Goal: Information Seeking & Learning: Learn about a topic

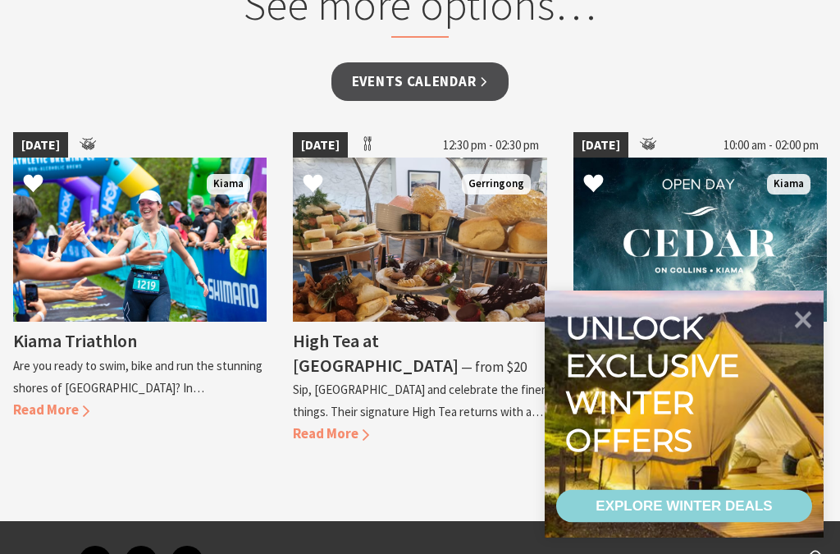
scroll to position [1457, 0]
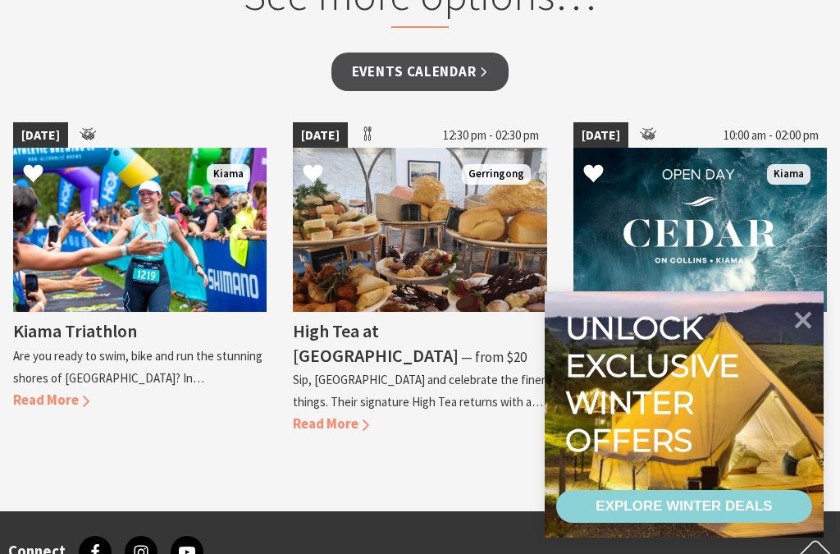
click at [807, 329] on icon at bounding box center [803, 320] width 17 height 17
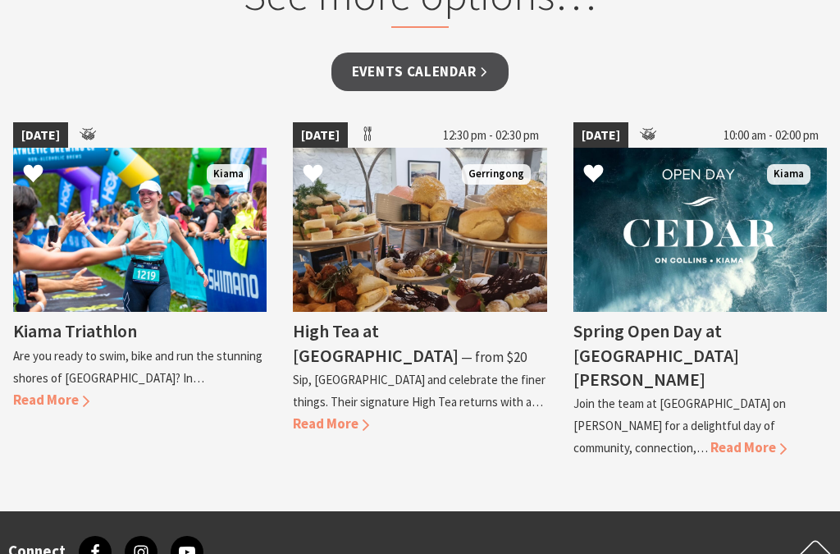
click at [463, 68] on link "Events Calendar" at bounding box center [420, 71] width 178 height 39
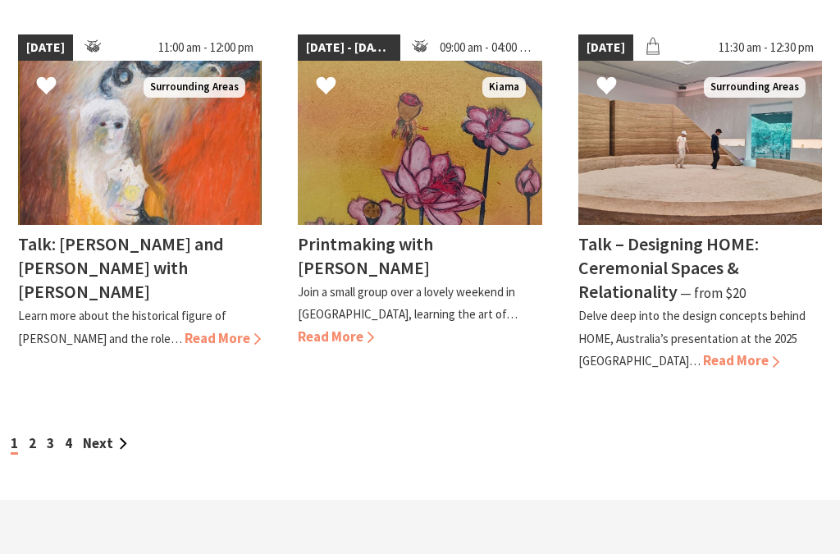
scroll to position [1622, 0]
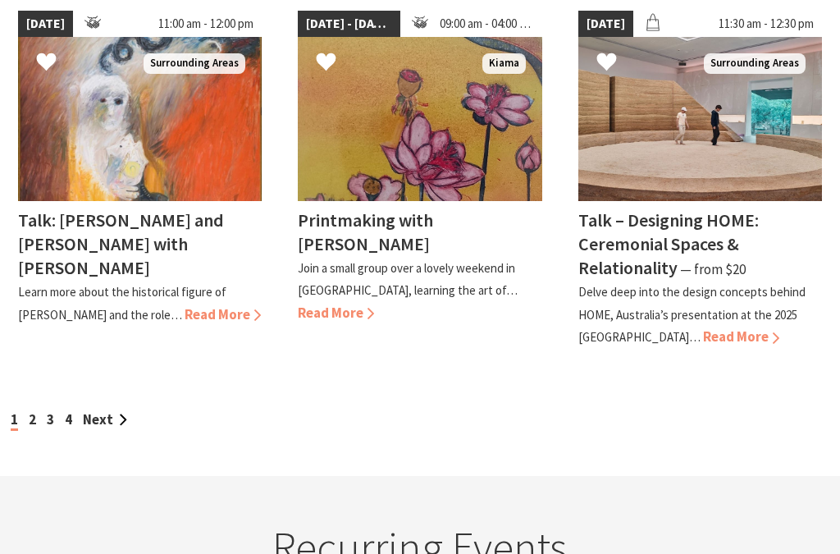
click at [101, 410] on link "Next" at bounding box center [105, 419] width 44 height 18
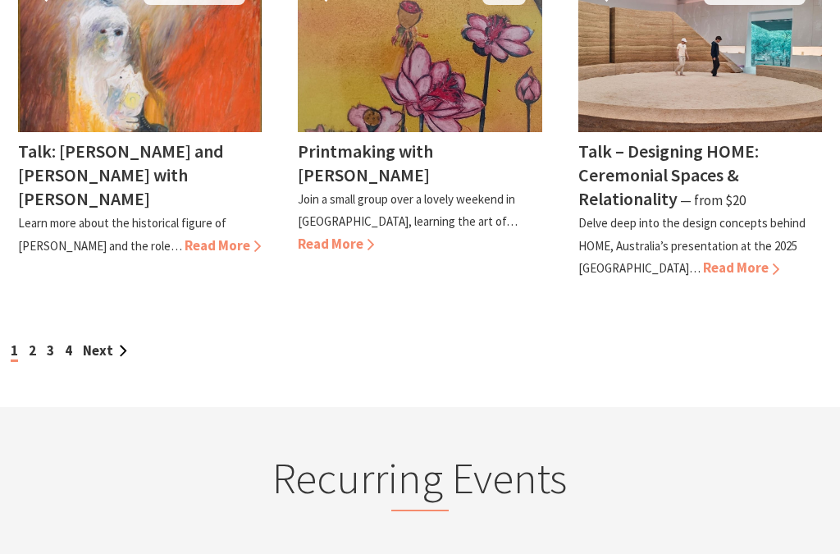
scroll to position [1690, 0]
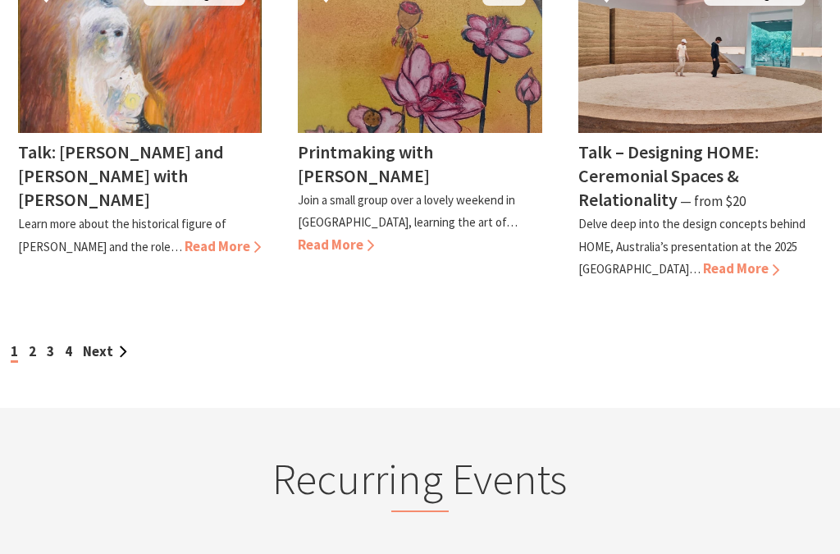
click at [104, 342] on link "Next" at bounding box center [105, 351] width 44 height 18
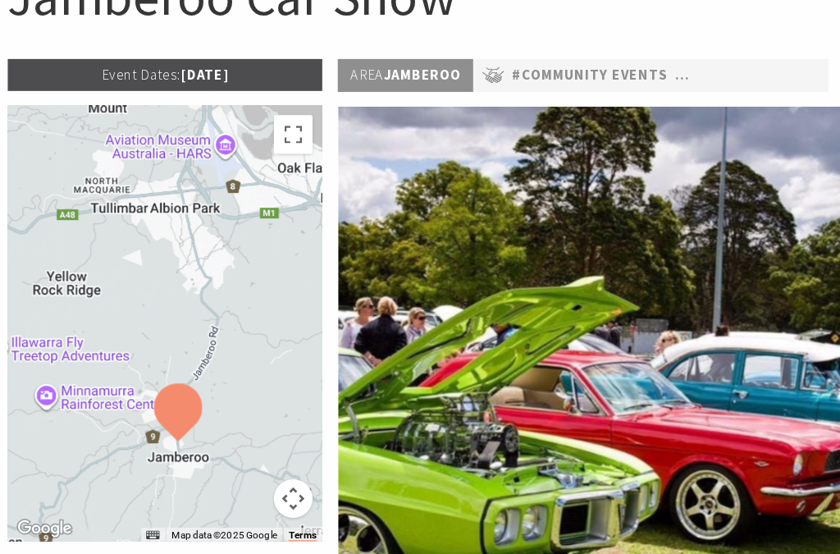
scroll to position [117, 0]
